Goal: Find specific page/section: Find specific page/section

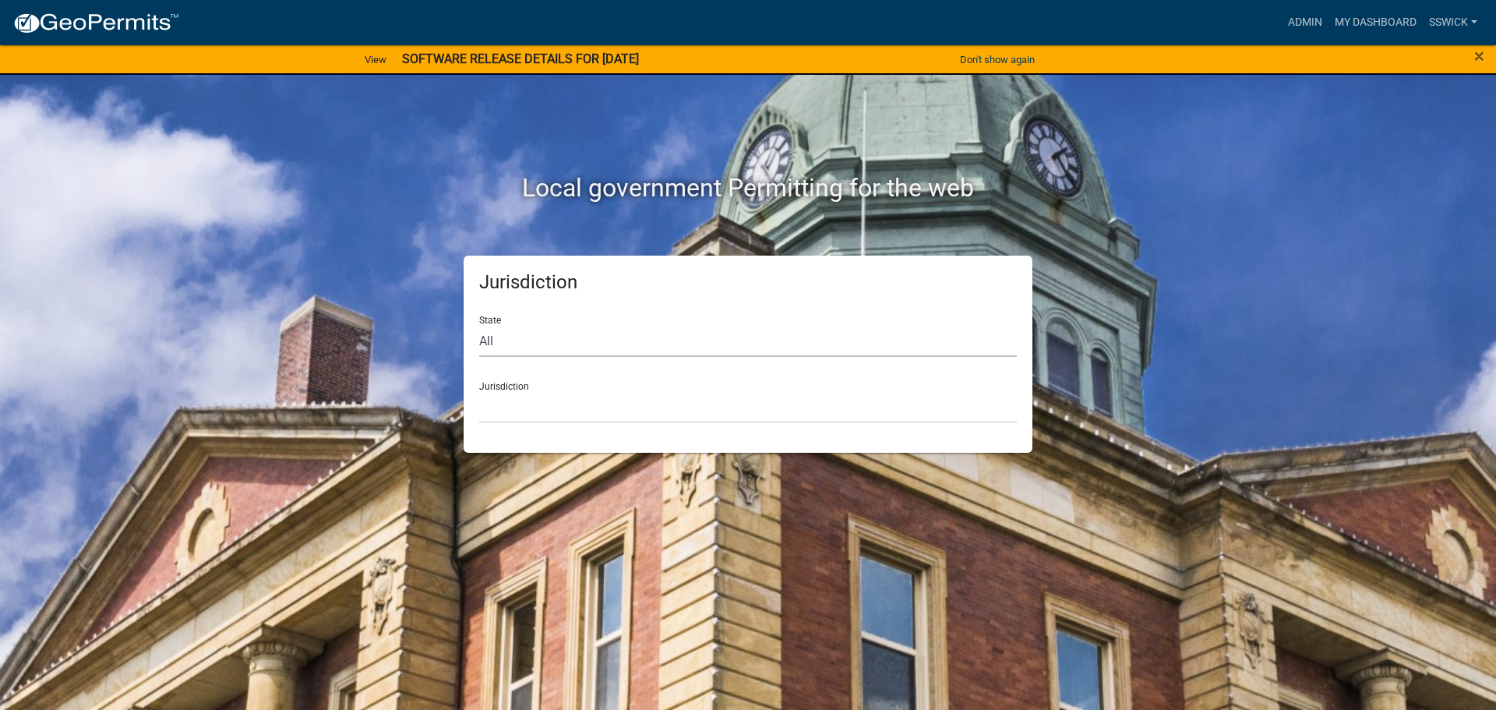
click at [487, 333] on select "All [US_STATE] [US_STATE] [US_STATE] [US_STATE] [US_STATE] [US_STATE] [US_STATE…" at bounding box center [748, 341] width 538 height 32
select select "[US_STATE]"
click at [479, 325] on select "All [US_STATE] [US_STATE] [US_STATE] [US_STATE] [US_STATE] [US_STATE] [US_STATE…" at bounding box center [748, 341] width 538 height 32
click at [516, 403] on select "City of [GEOGRAPHIC_DATA], [US_STATE] City of [GEOGRAPHIC_DATA], [US_STATE] Cit…" at bounding box center [748, 407] width 538 height 32
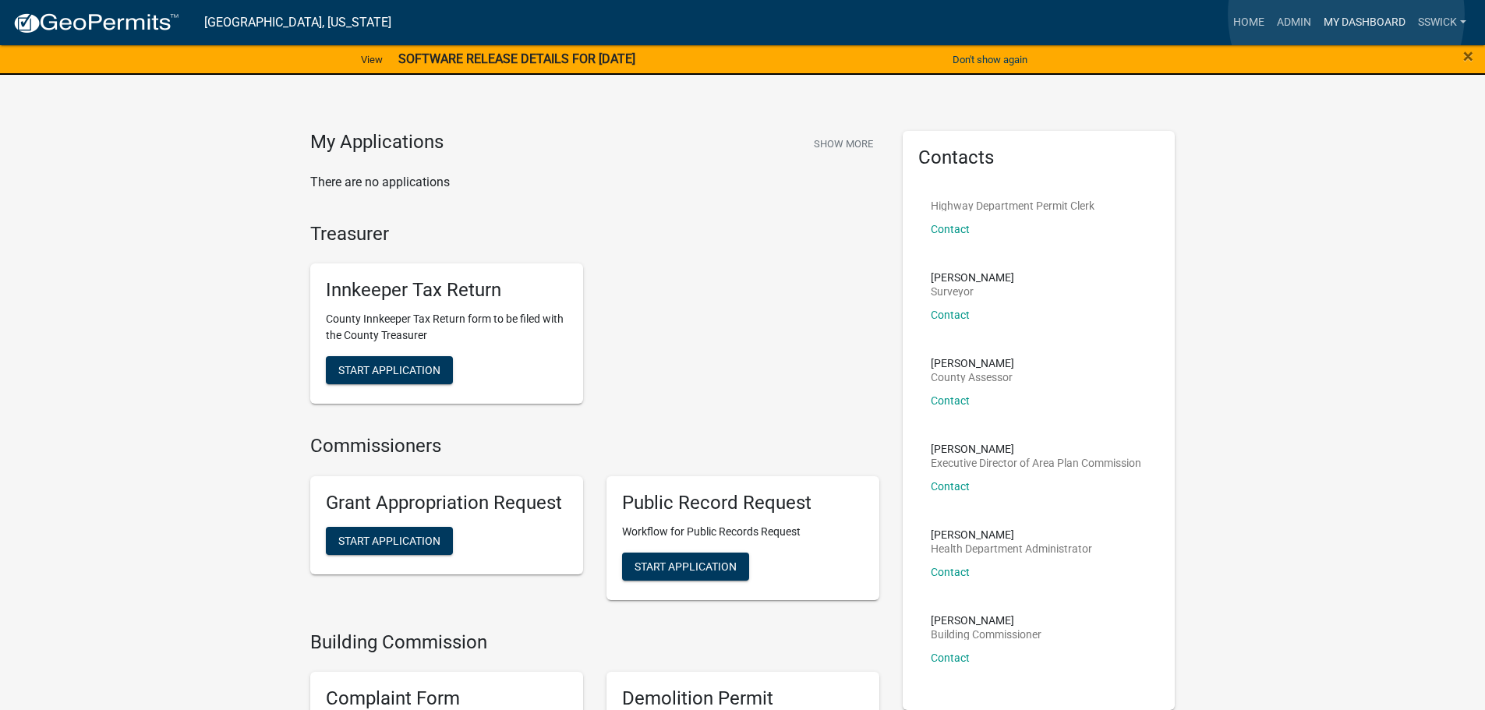
click at [1346, 15] on link "My Dashboard" at bounding box center [1364, 23] width 94 height 30
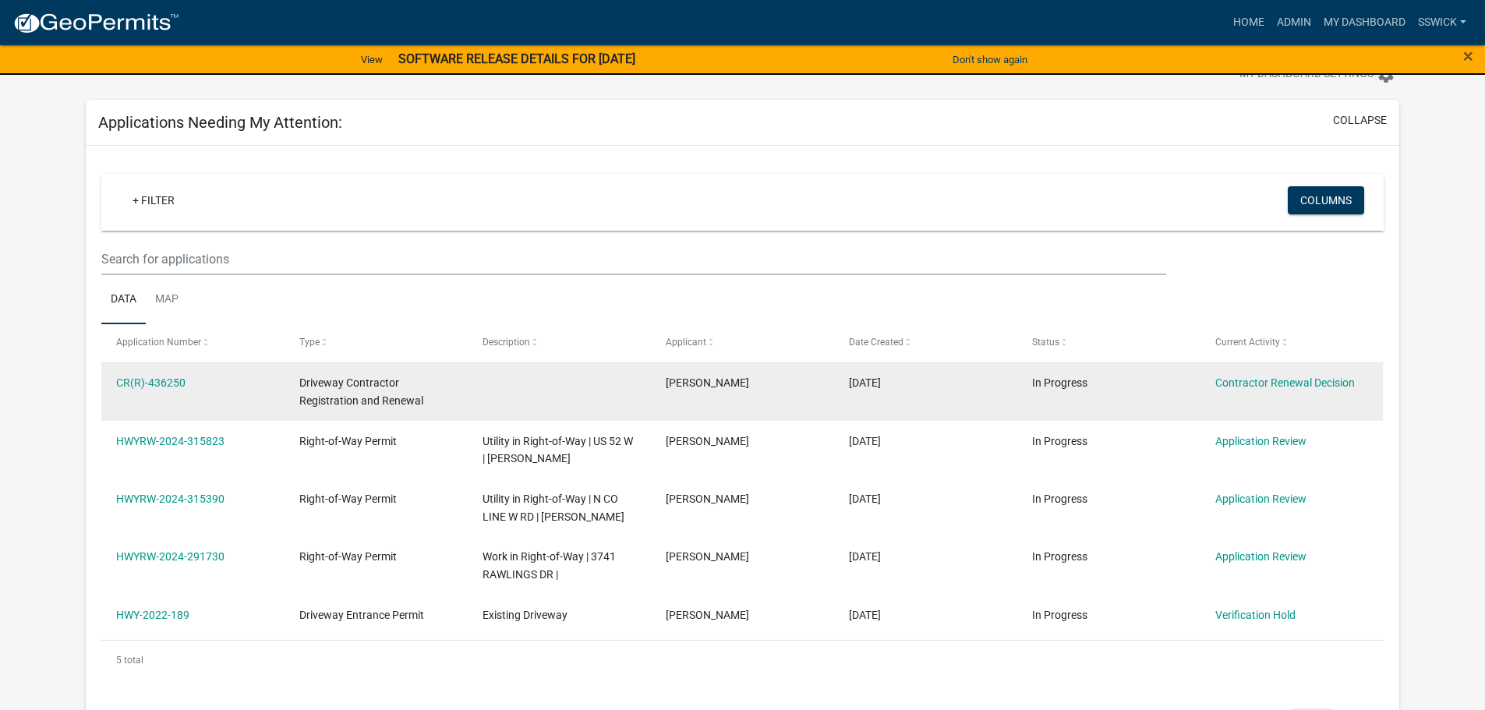
scroll to position [78, 0]
